Goal: Task Accomplishment & Management: Complete application form

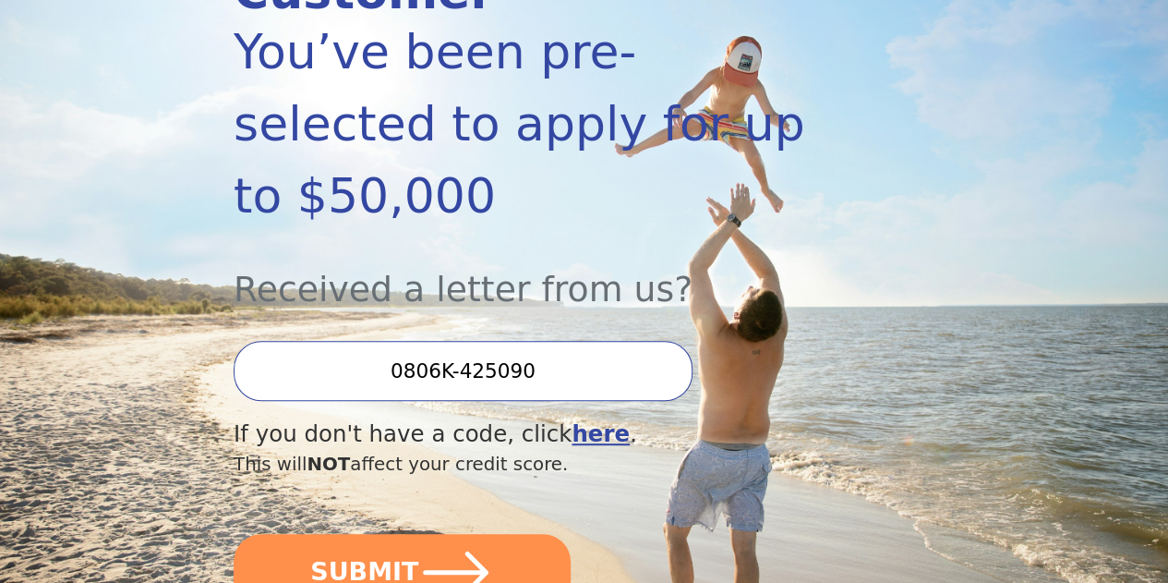
scroll to position [386, 0]
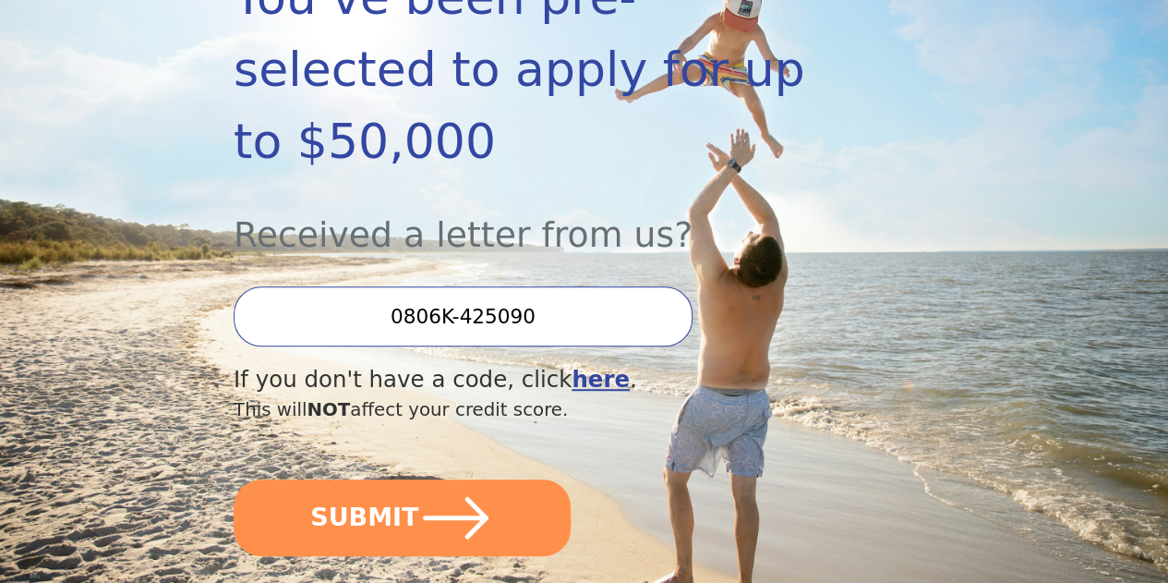
click at [534, 317] on input "0806K-425090" at bounding box center [463, 316] width 459 height 60
drag, startPoint x: 556, startPoint y: 316, endPoint x: 413, endPoint y: 316, distance: 143.2
click at [413, 316] on input "0806K-425090" at bounding box center [463, 316] width 459 height 60
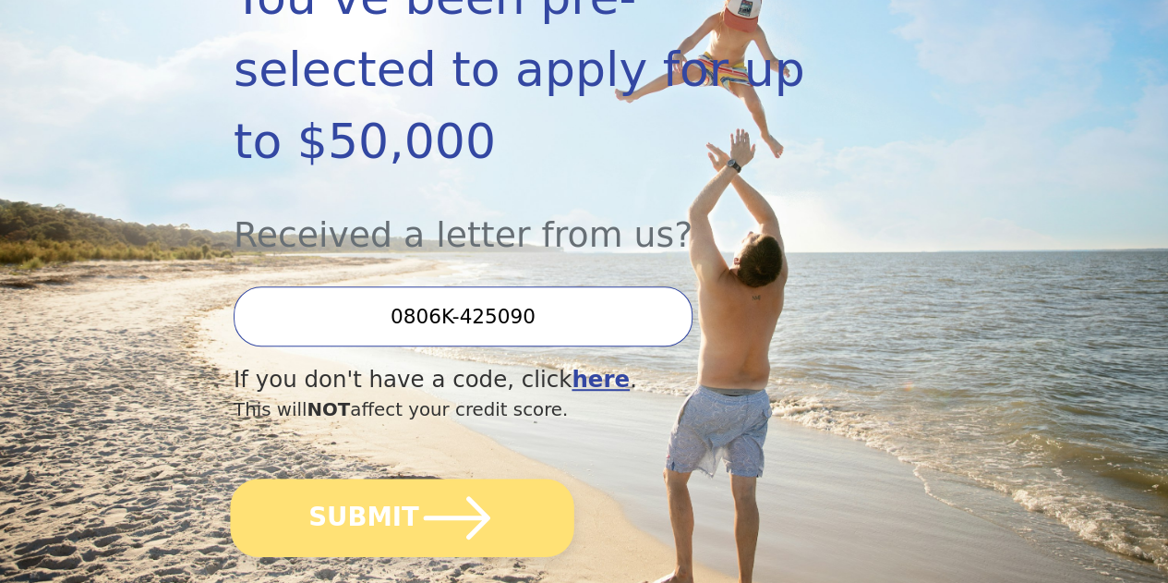
click at [391, 529] on button "SUBMIT" at bounding box center [402, 517] width 344 height 79
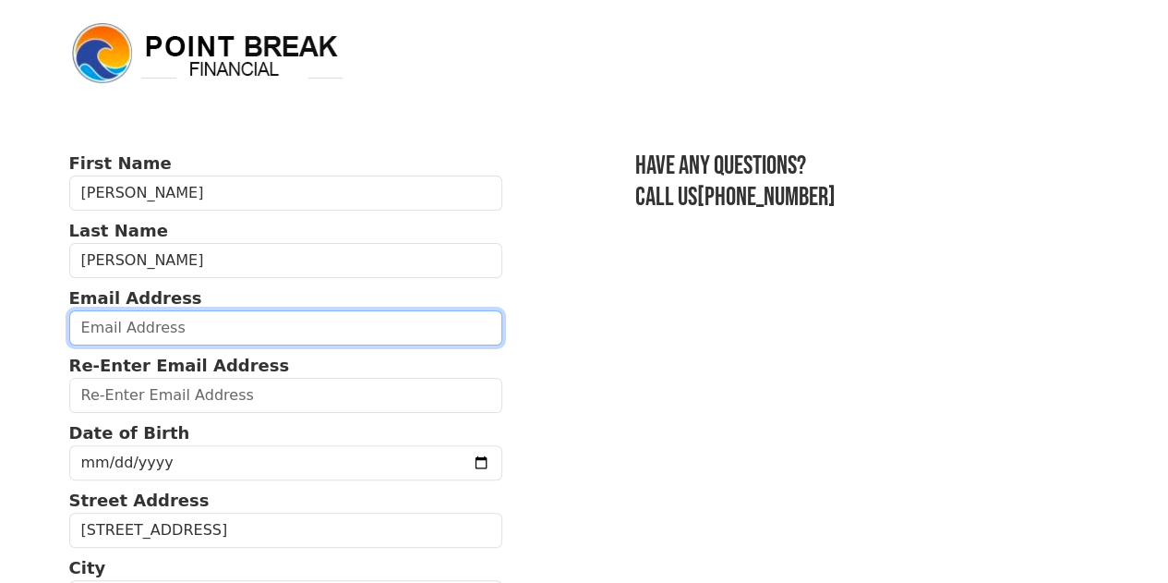
click at [264, 343] on input "email" at bounding box center [286, 327] width 434 height 35
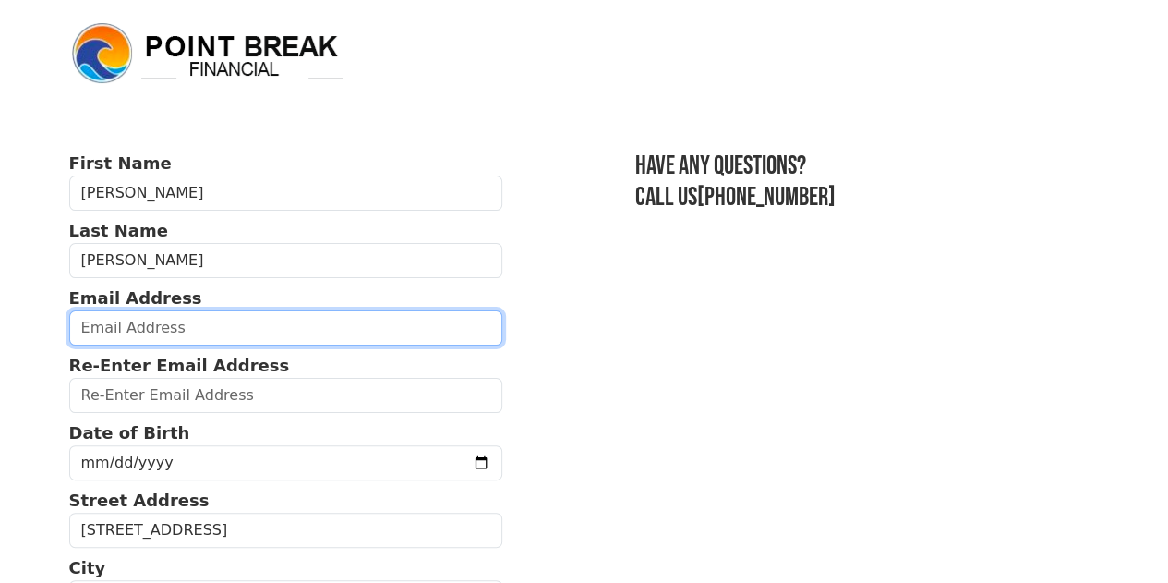
click at [224, 341] on input "email" at bounding box center [286, 327] width 434 height 35
type input "kpaigehumphries@gmail.com"
type input "(540) 968-6545"
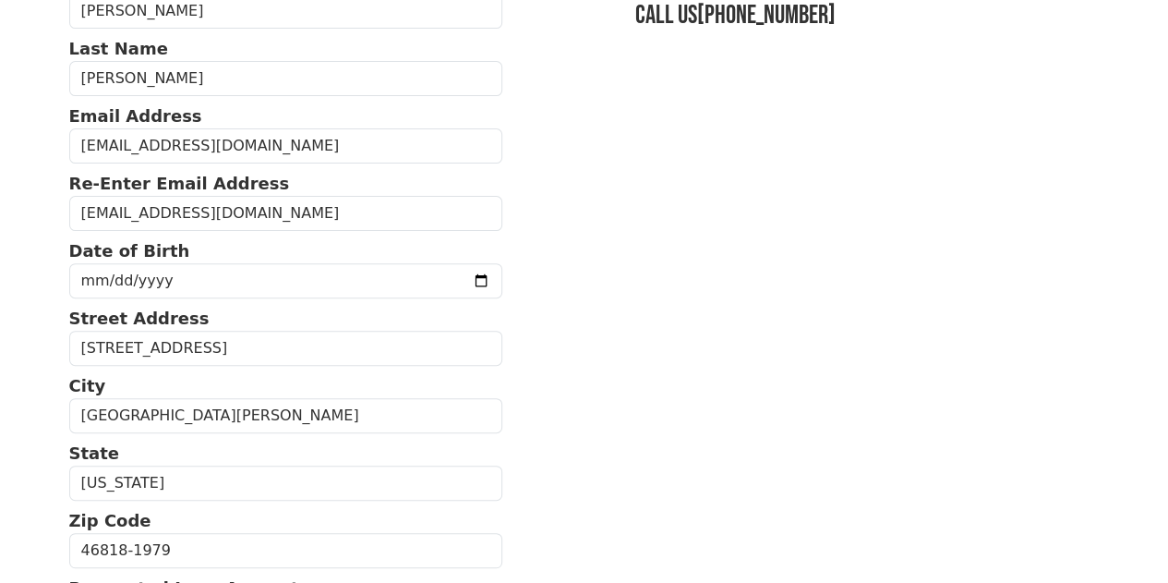
scroll to position [181, 0]
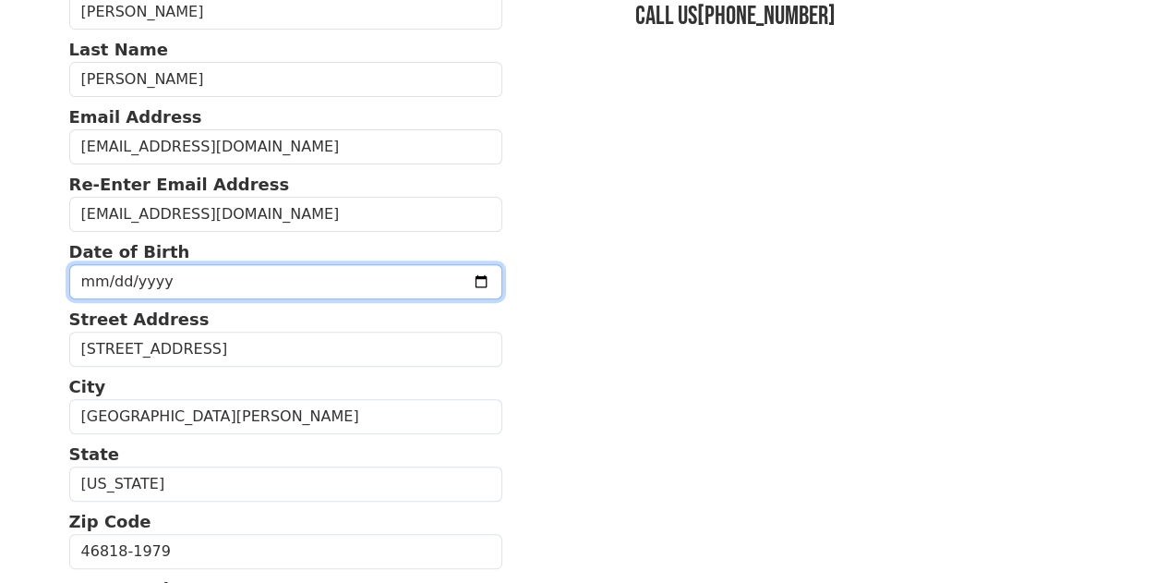
click at [227, 294] on input "date" at bounding box center [286, 281] width 434 height 35
type input "1967-02-24"
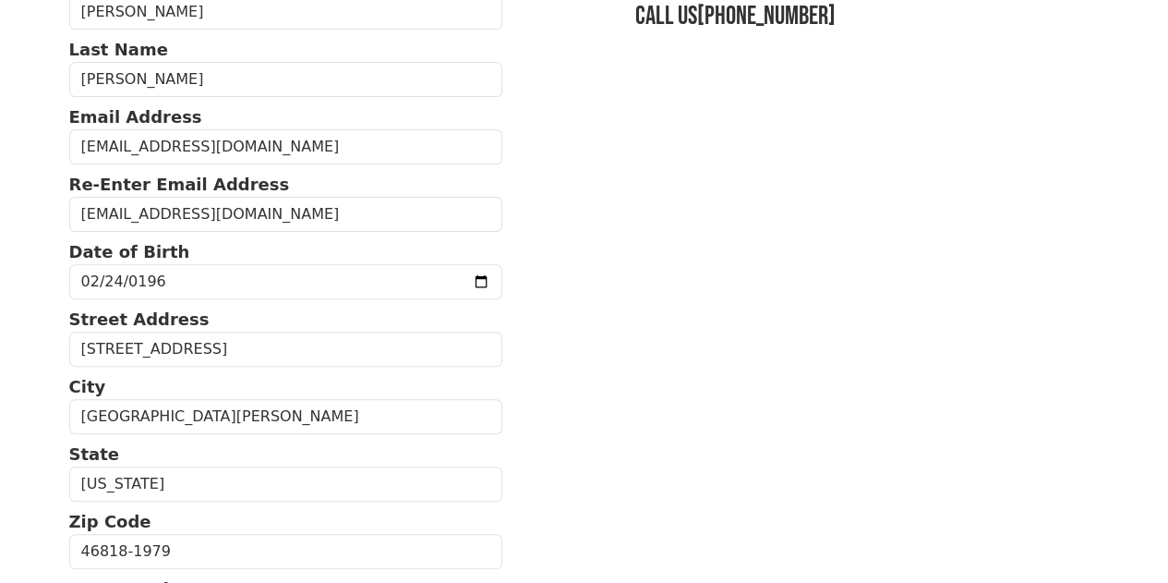
click at [563, 407] on section "First Name Kathryn Last Name Humphries Email Address kpaigehumphries@gmail.com …" at bounding box center [584, 552] width 1031 height 1165
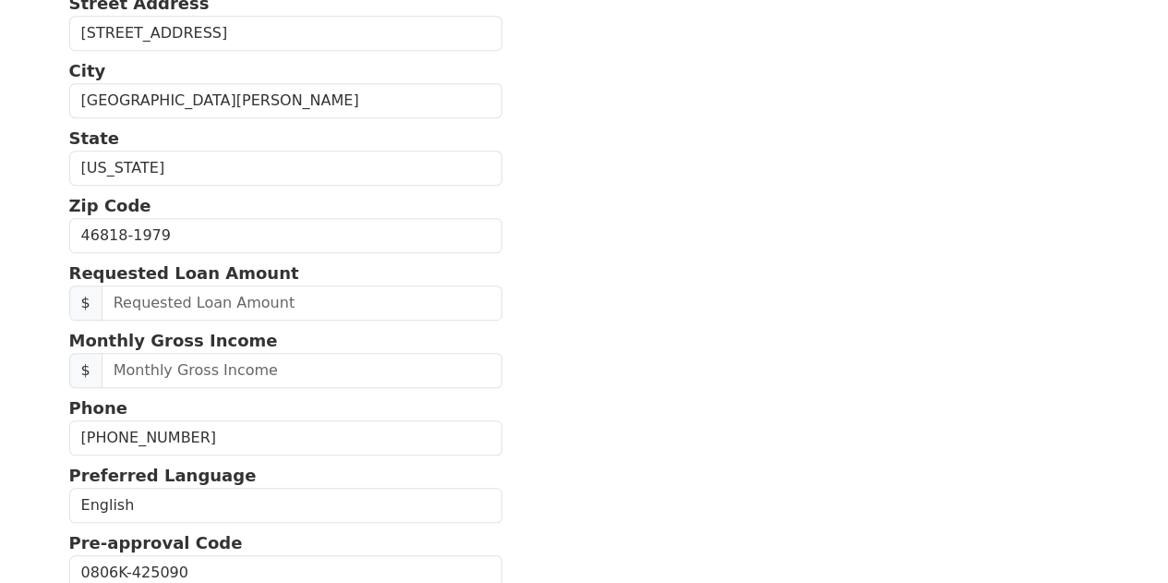
scroll to position [501, 0]
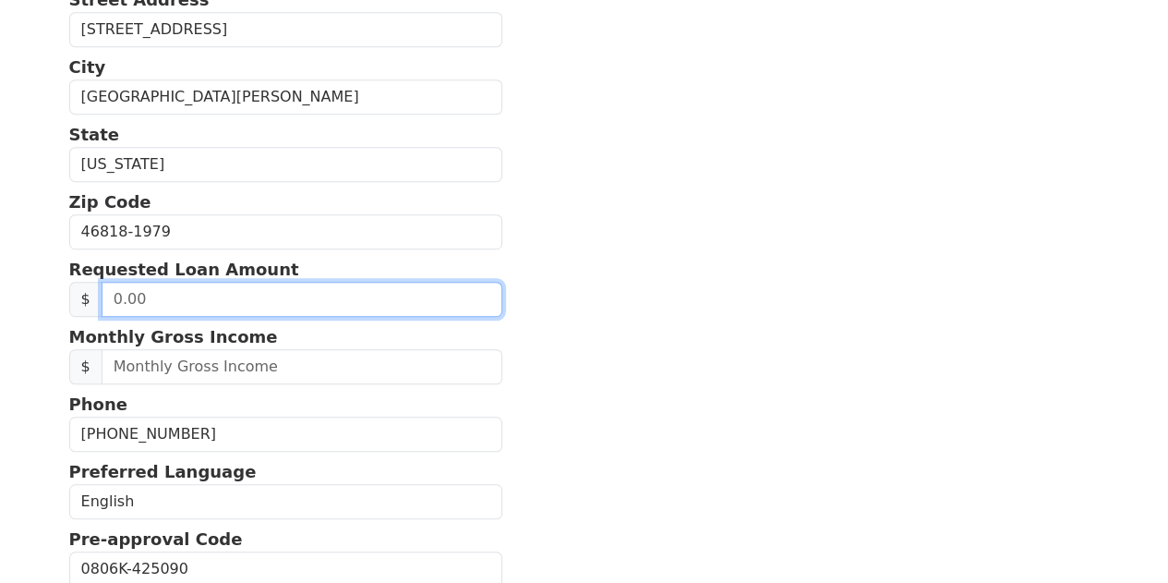
click at [151, 317] on input "text" at bounding box center [302, 299] width 401 height 35
type input "1.00"
drag, startPoint x: 150, startPoint y: 322, endPoint x: 74, endPoint y: 332, distance: 76.3
click at [74, 317] on div "$ 1.00" at bounding box center [286, 299] width 434 height 35
type input "15,000.00"
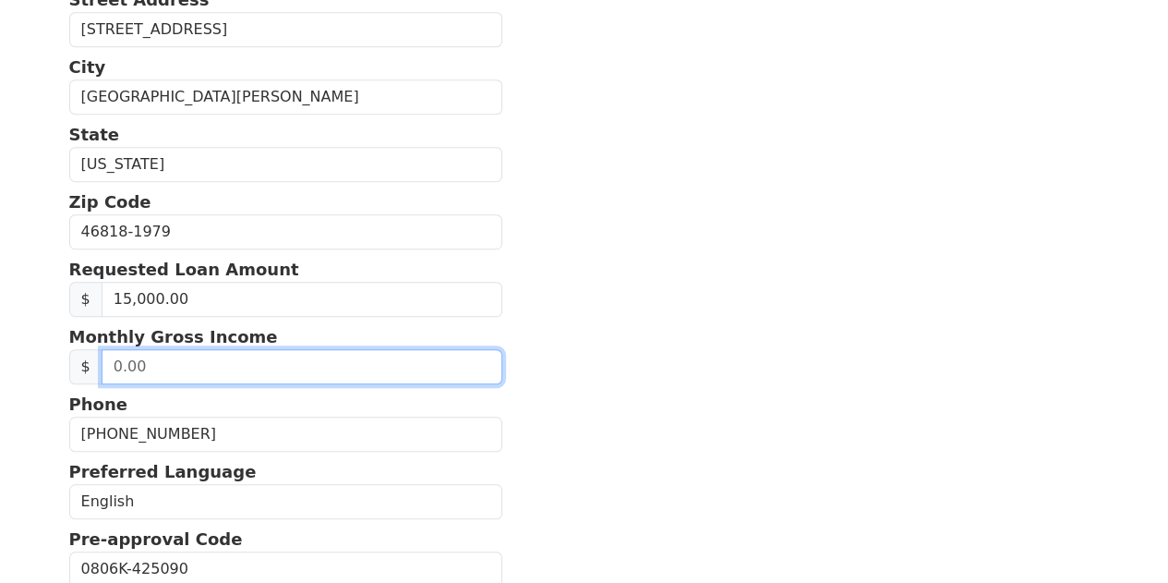
drag, startPoint x: 136, startPoint y: 395, endPoint x: 91, endPoint y: 394, distance: 45.3
click at [91, 384] on div "$" at bounding box center [286, 366] width 434 height 35
click at [159, 384] on input "0.00" at bounding box center [302, 366] width 401 height 35
type input "11,270.00"
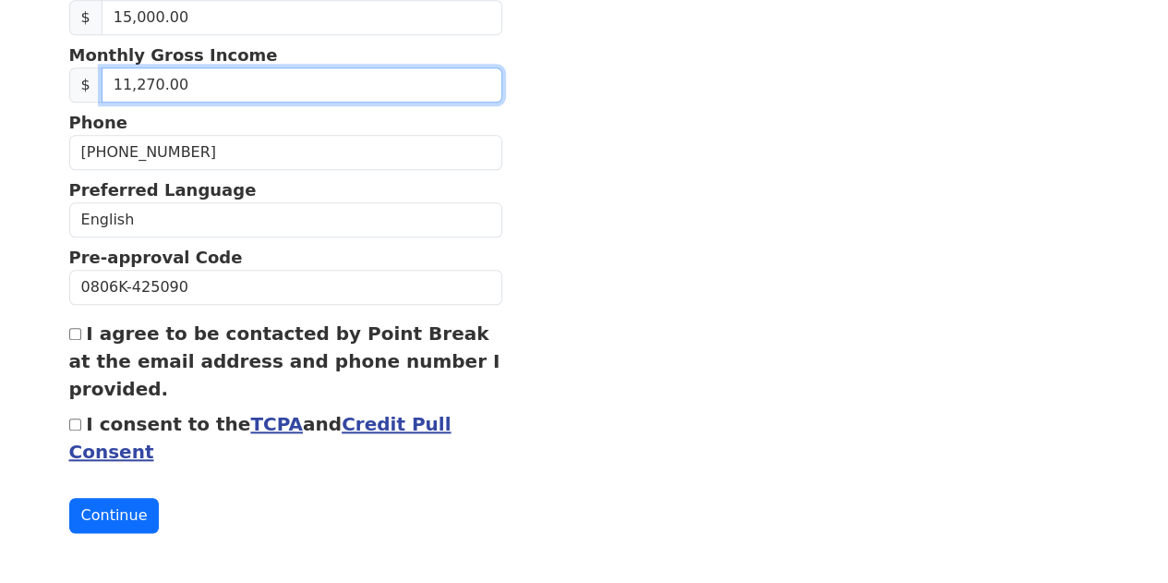
scroll to position [797, 0]
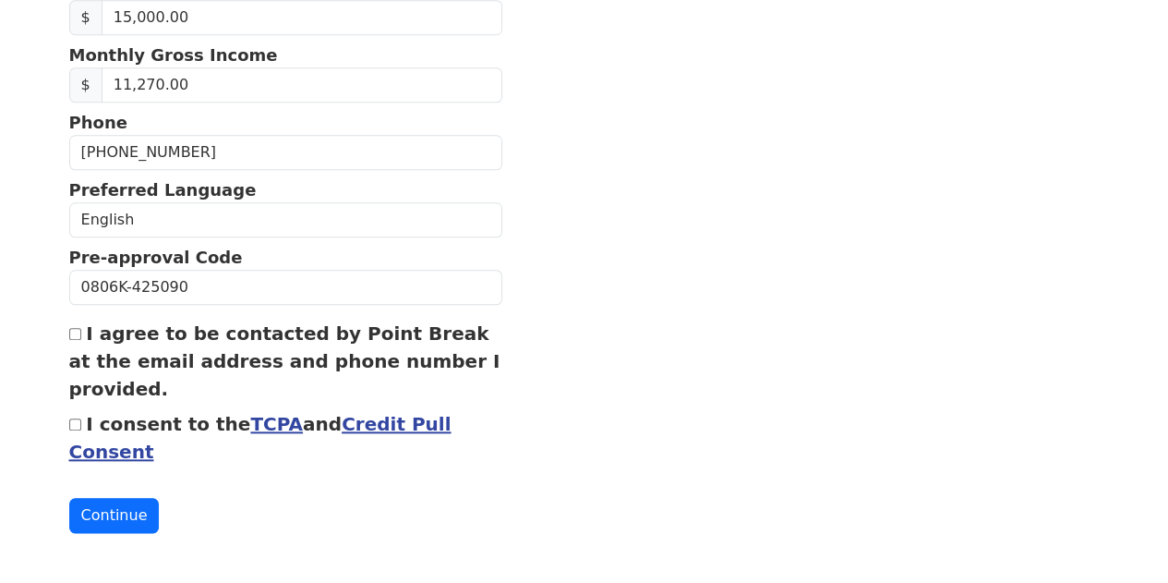
click at [73, 340] on input "I agree to be contacted by Point Break at the email address and phone number I …" at bounding box center [75, 334] width 12 height 12
checkbox input "true"
click at [72, 430] on input "I consent to the TCPA and Credit Pull Consent" at bounding box center [75, 424] width 12 height 12
checkbox input "true"
click at [103, 533] on button "Continue" at bounding box center [114, 515] width 91 height 35
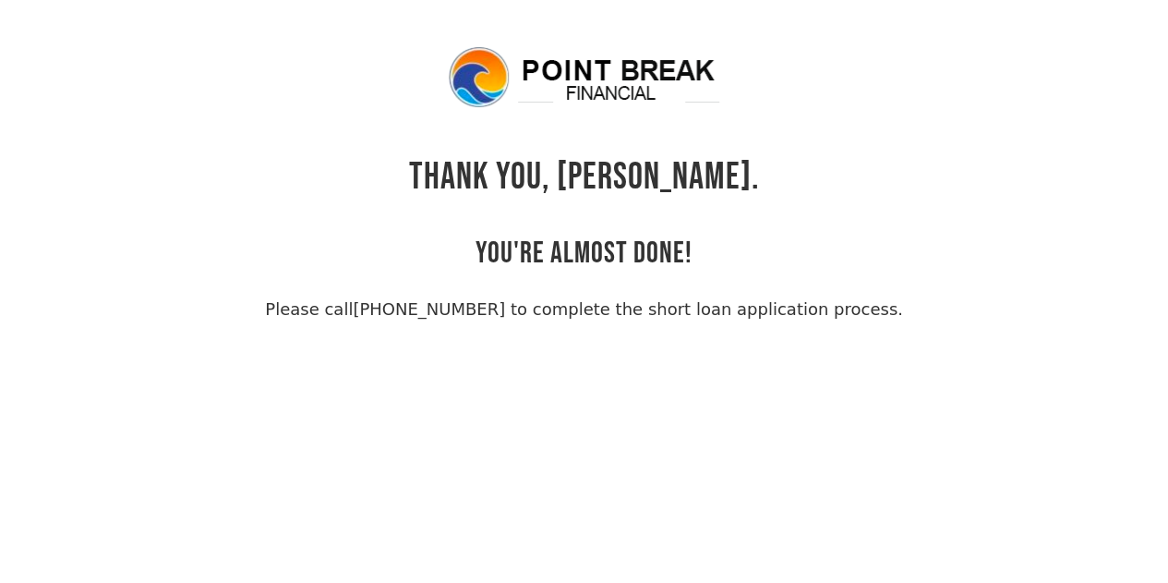
click at [0, 303] on body "THANK YOU, [PERSON_NAME]. YOU'RE ALMOST DONE! Please call [PHONE_NUMBER] to com…" at bounding box center [584, 335] width 1168 height 583
